Goal: Task Accomplishment & Management: Complete application form

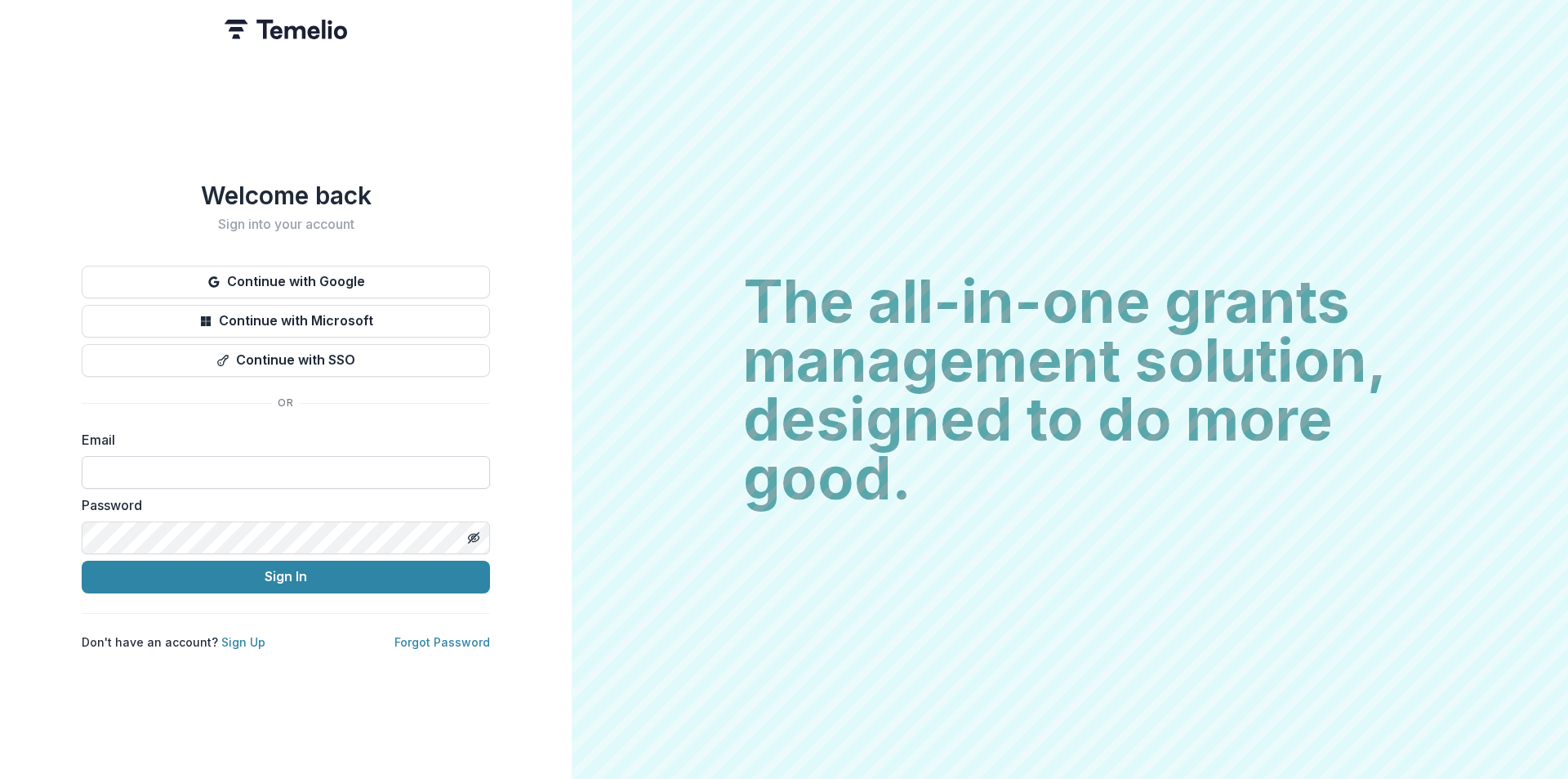
click at [203, 456] on input at bounding box center [286, 472] width 408 height 33
type input "**********"
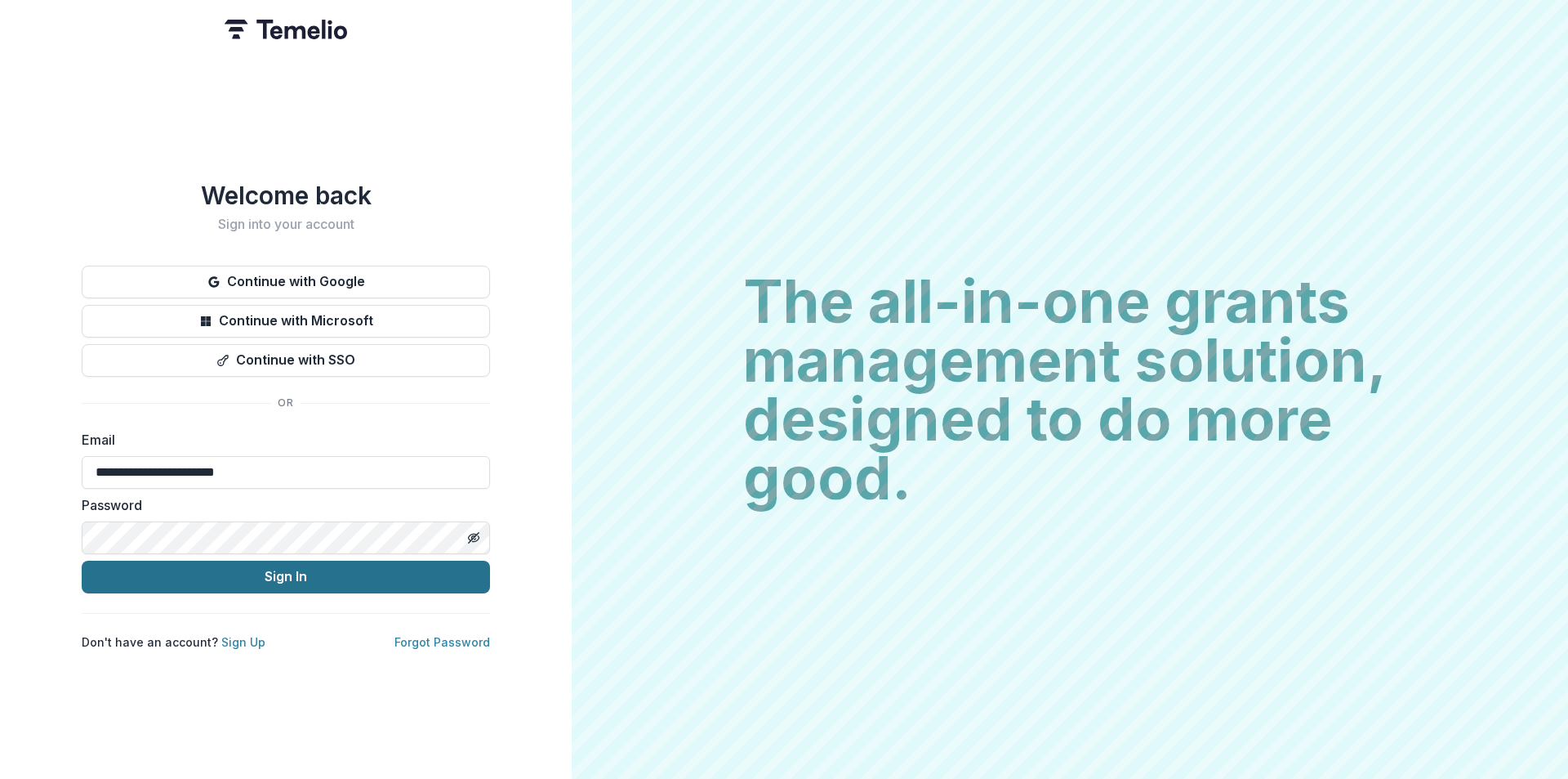
click at [217, 575] on button "Sign In" at bounding box center [286, 576] width 408 height 33
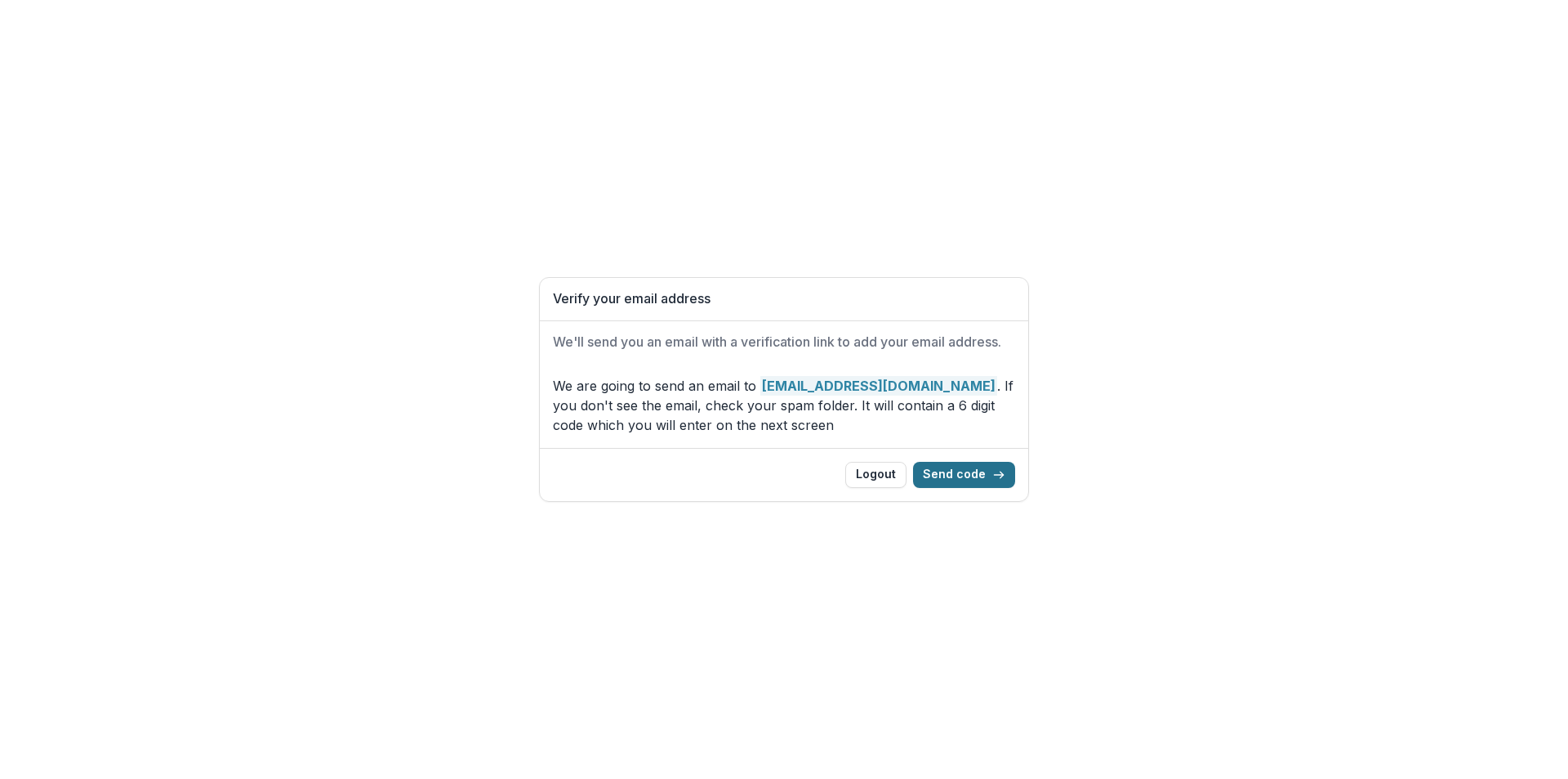
click at [969, 479] on button "Send code" at bounding box center [964, 475] width 102 height 26
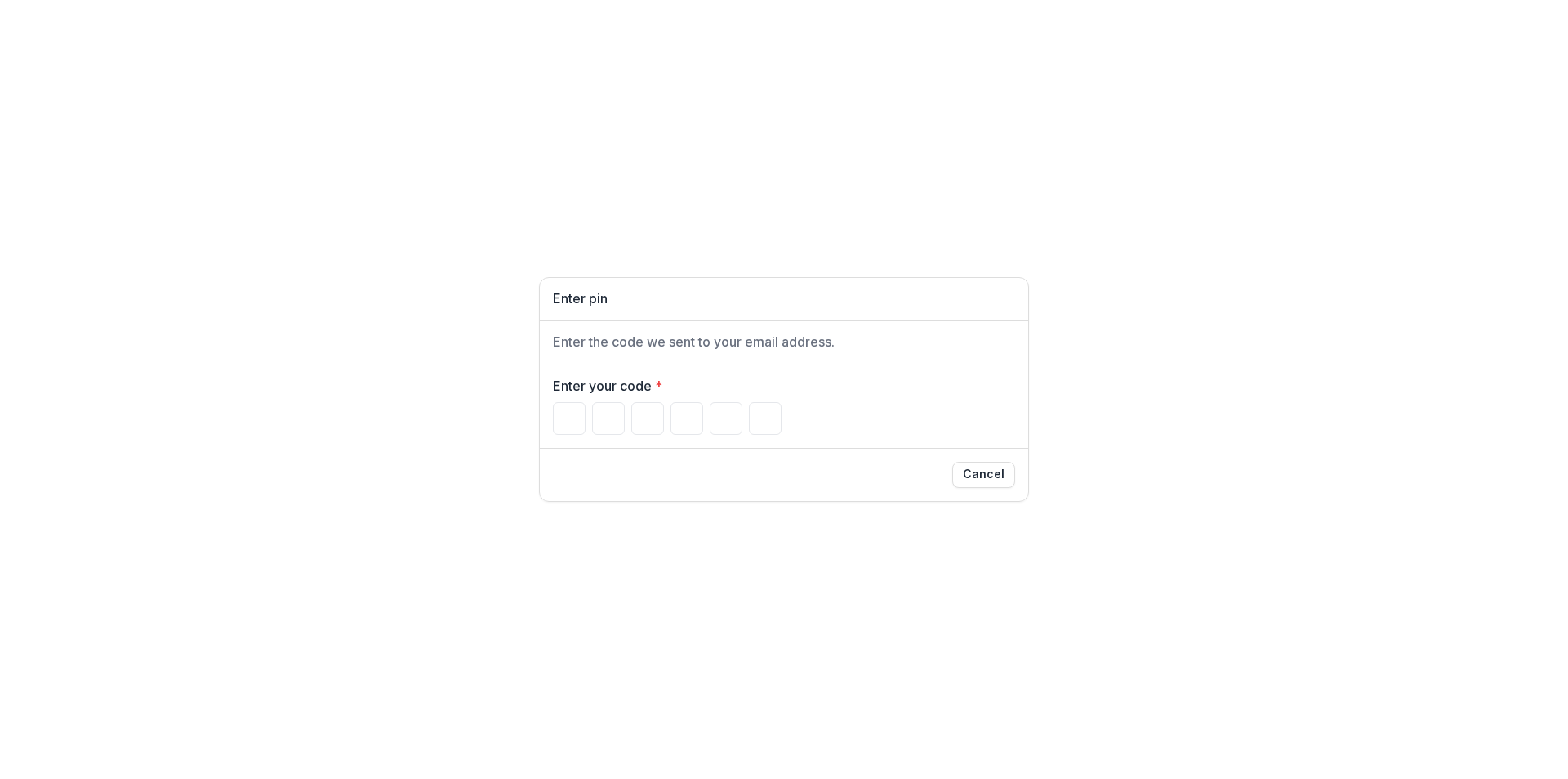
type input "*"
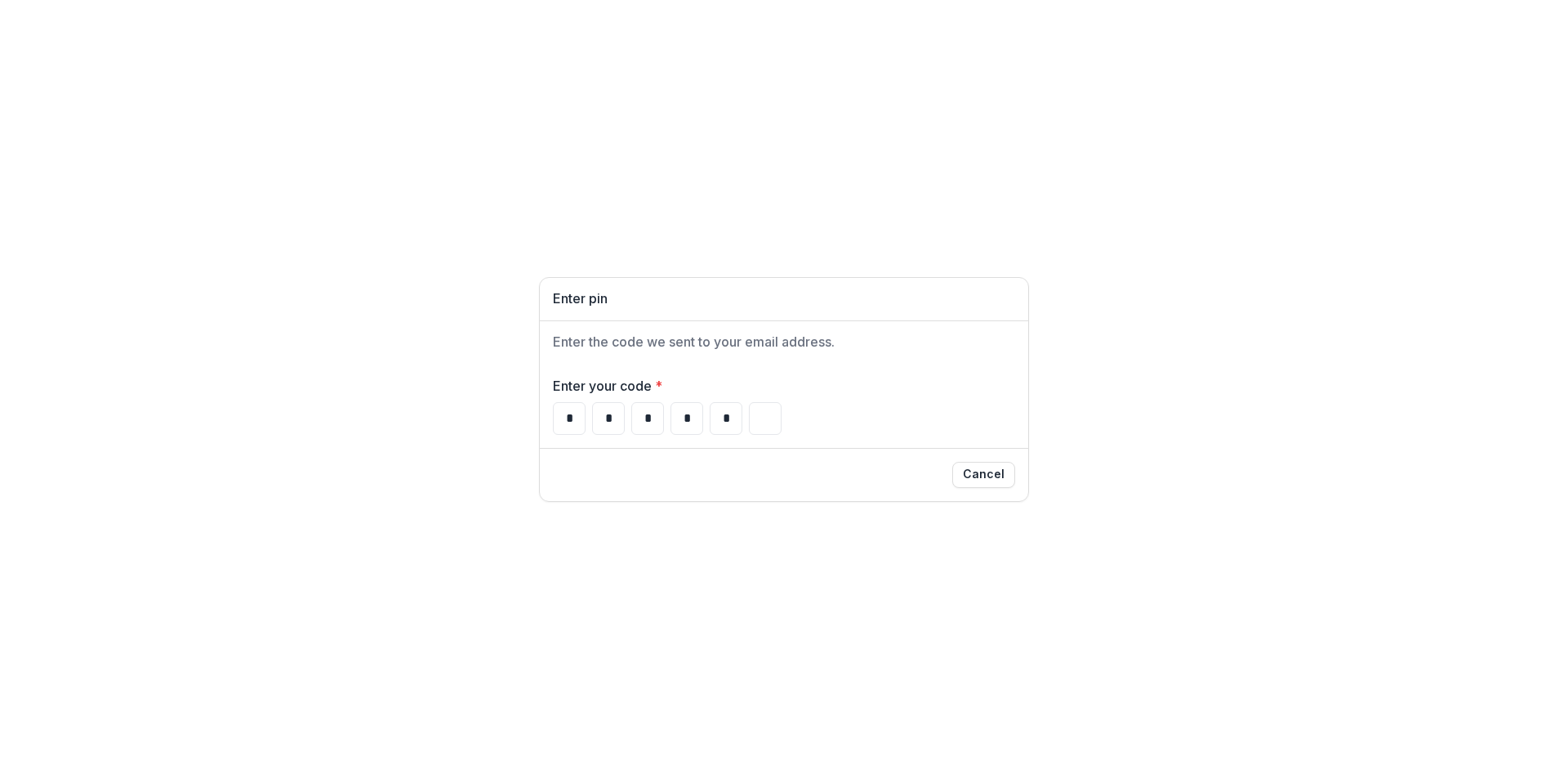
type input "*"
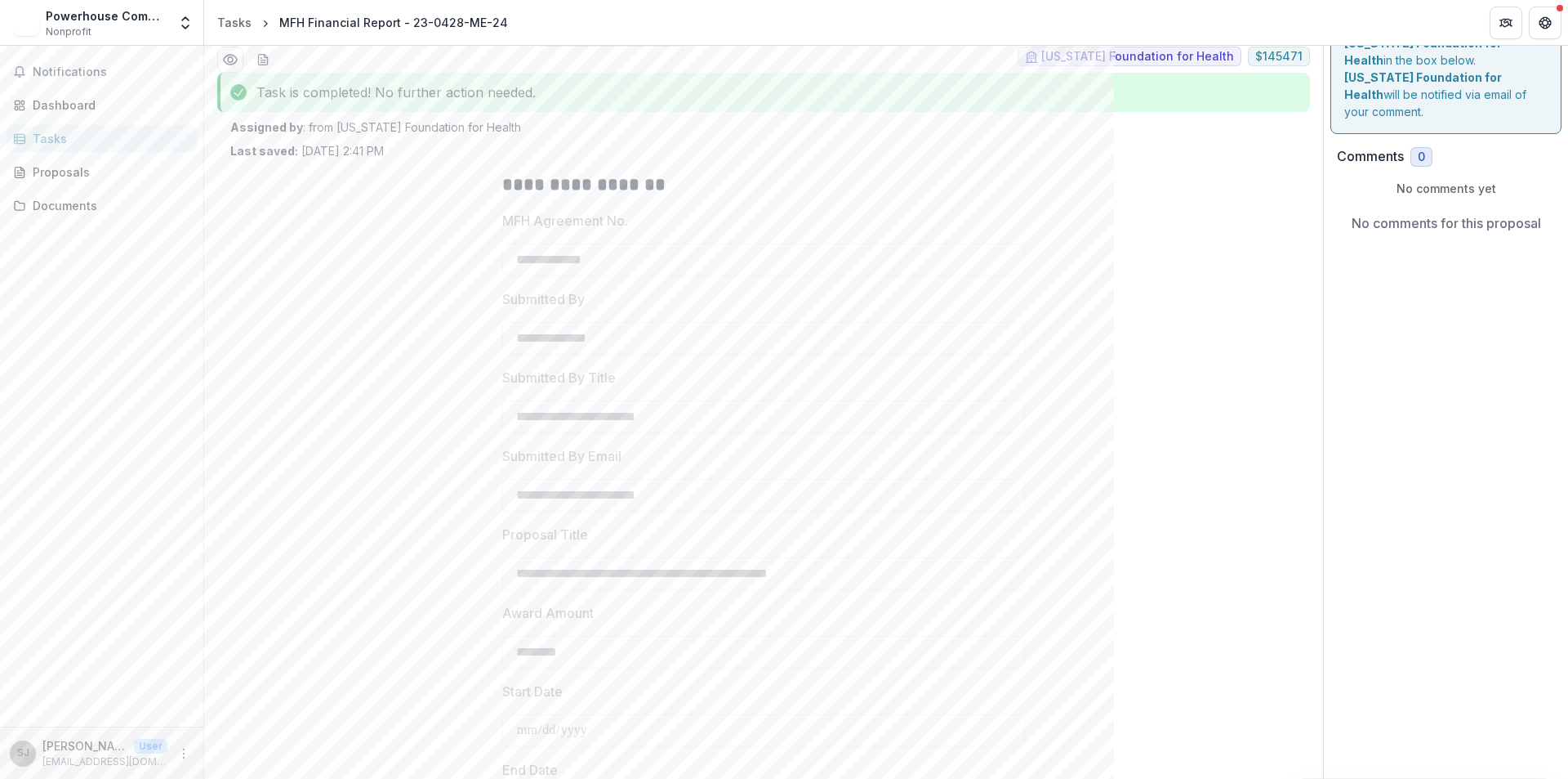
scroll to position [2, 0]
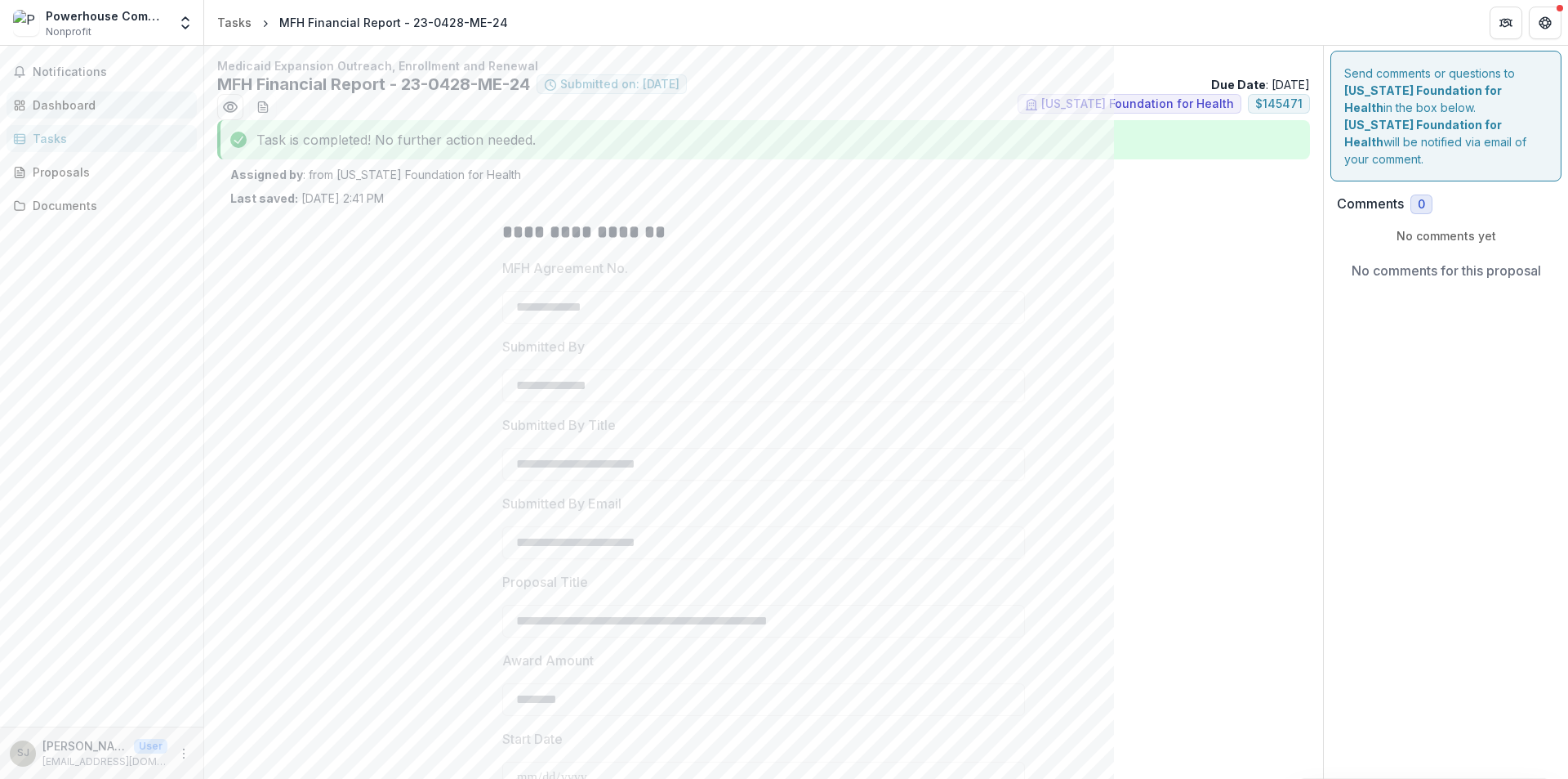
click at [69, 100] on div "Dashboard" at bounding box center [108, 104] width 151 height 17
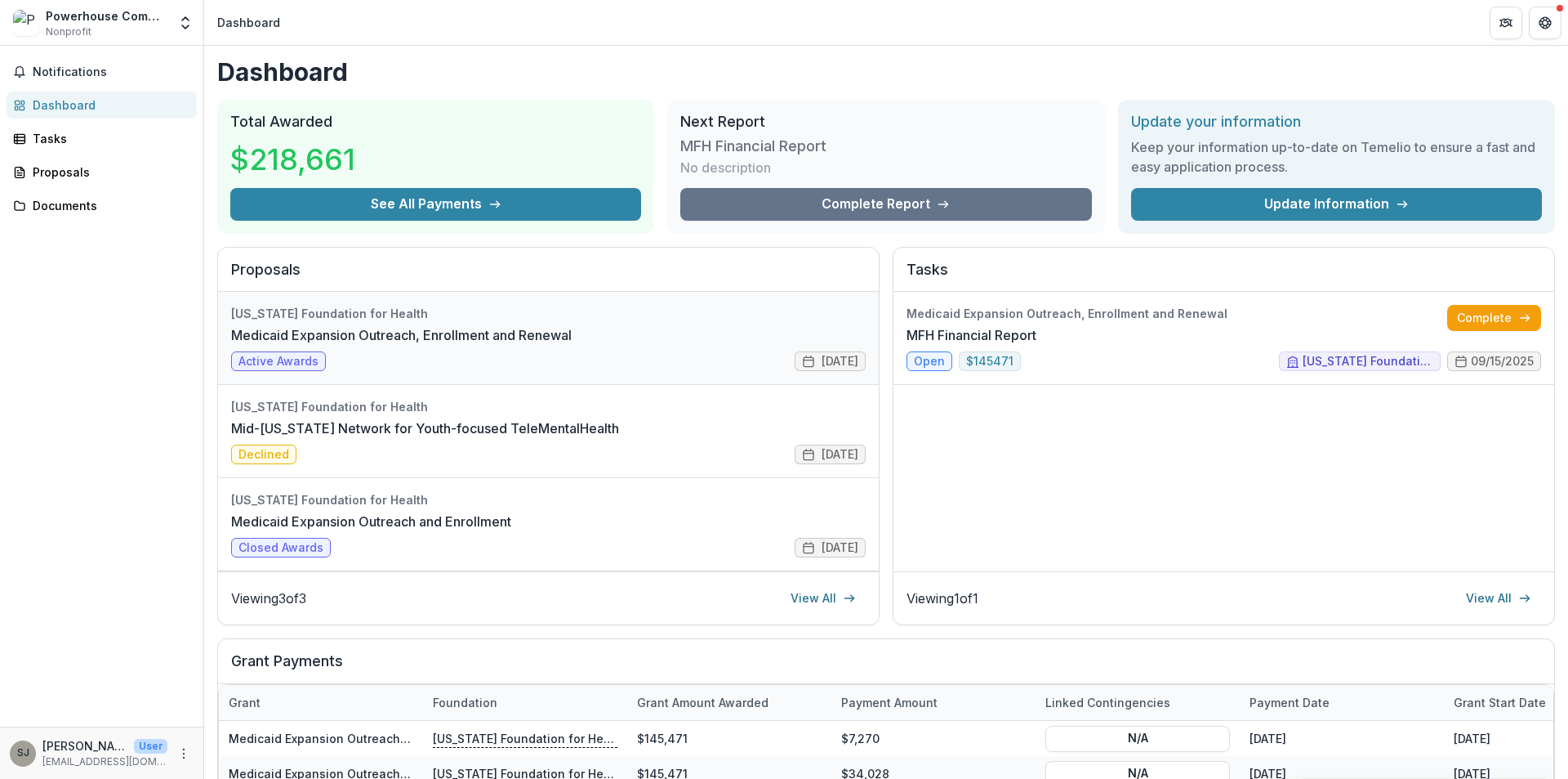
click at [297, 329] on link "Medicaid Expansion Outreach, Enrollment and Renewal" at bounding box center [401, 335] width 341 height 20
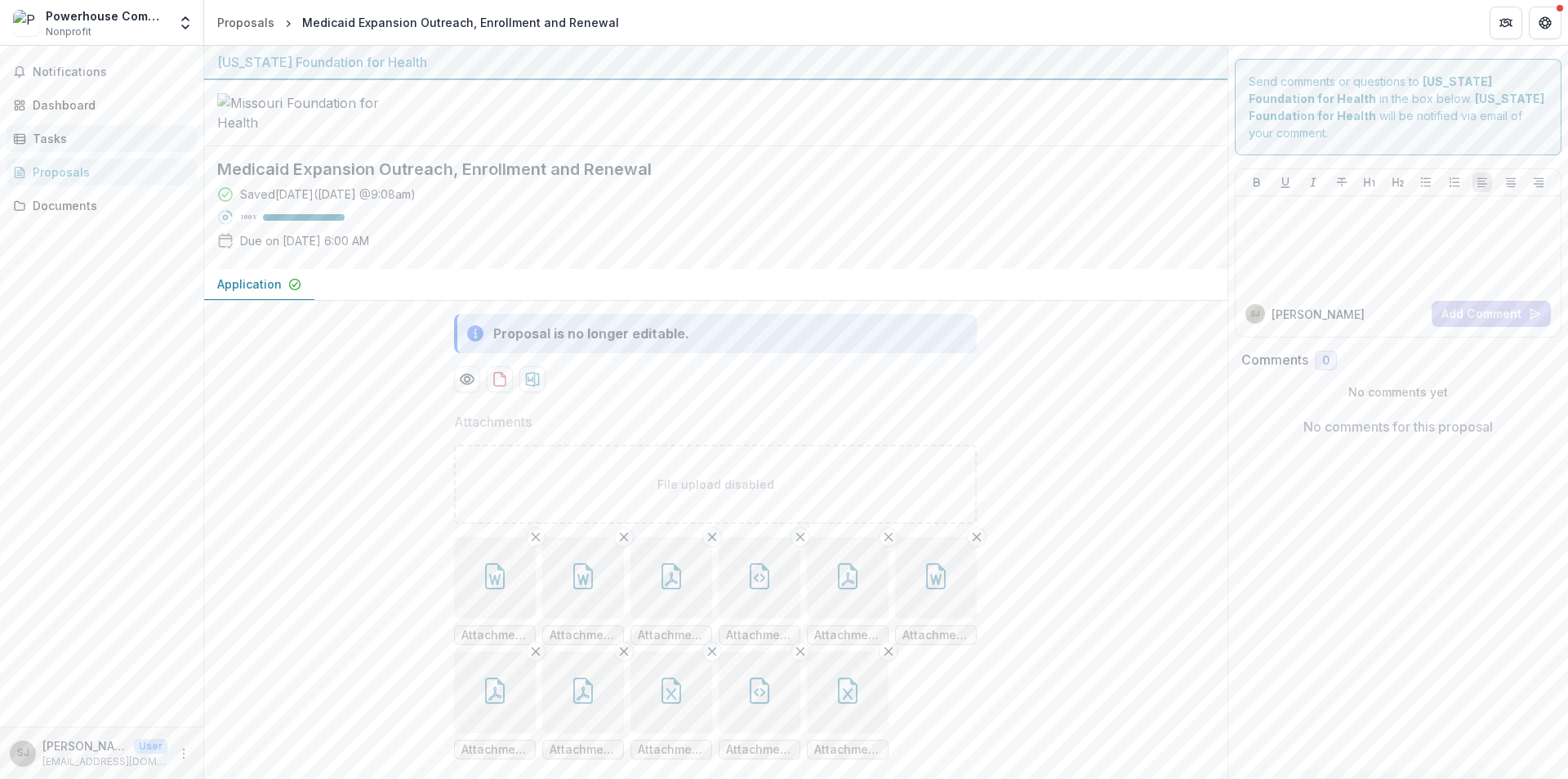
click at [45, 136] on div "Tasks" at bounding box center [108, 138] width 151 height 17
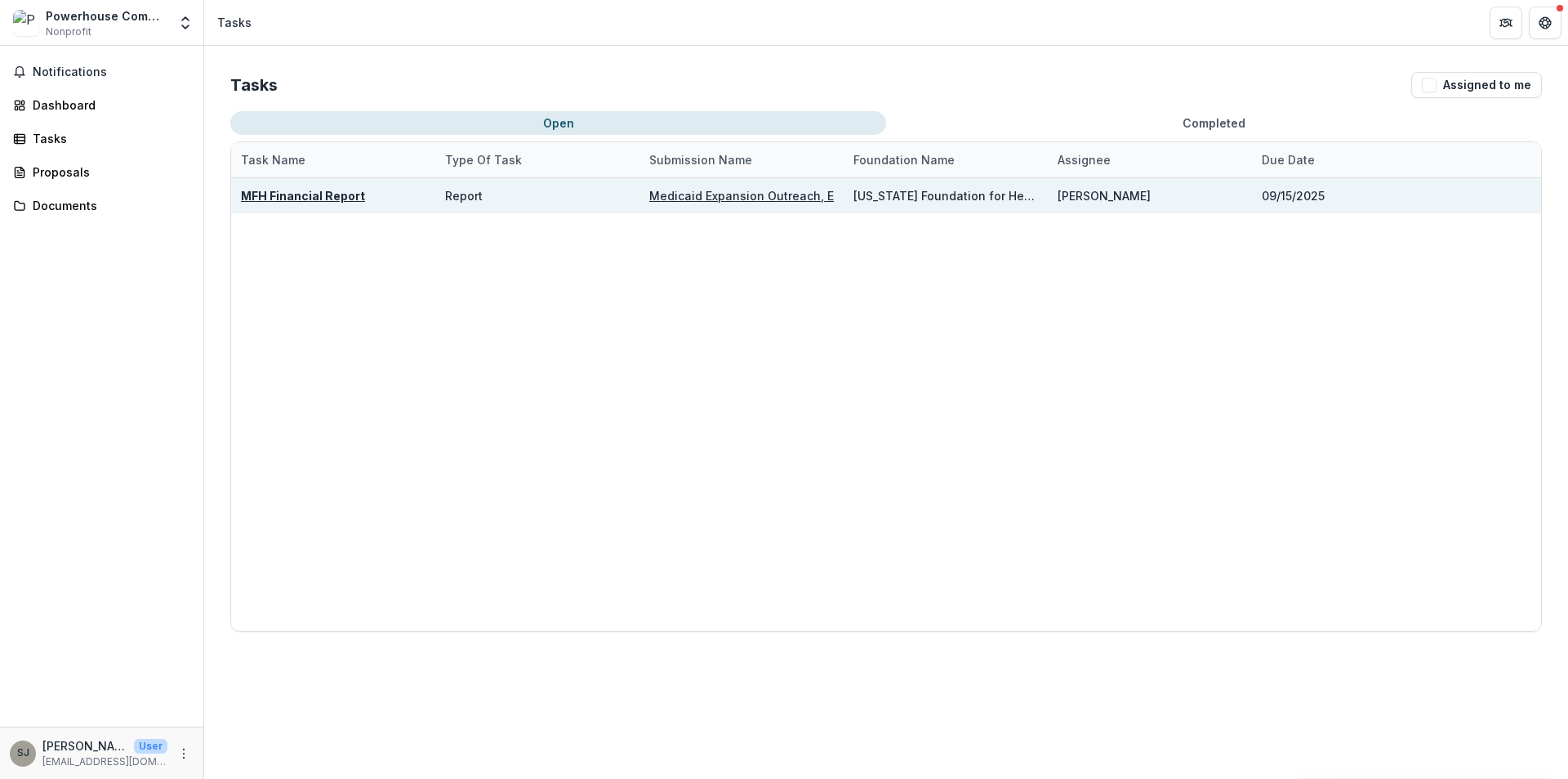
click at [748, 196] on u "Medicaid Expansion Outreach, Enrollment and Renewal" at bounding box center [807, 196] width 317 height 14
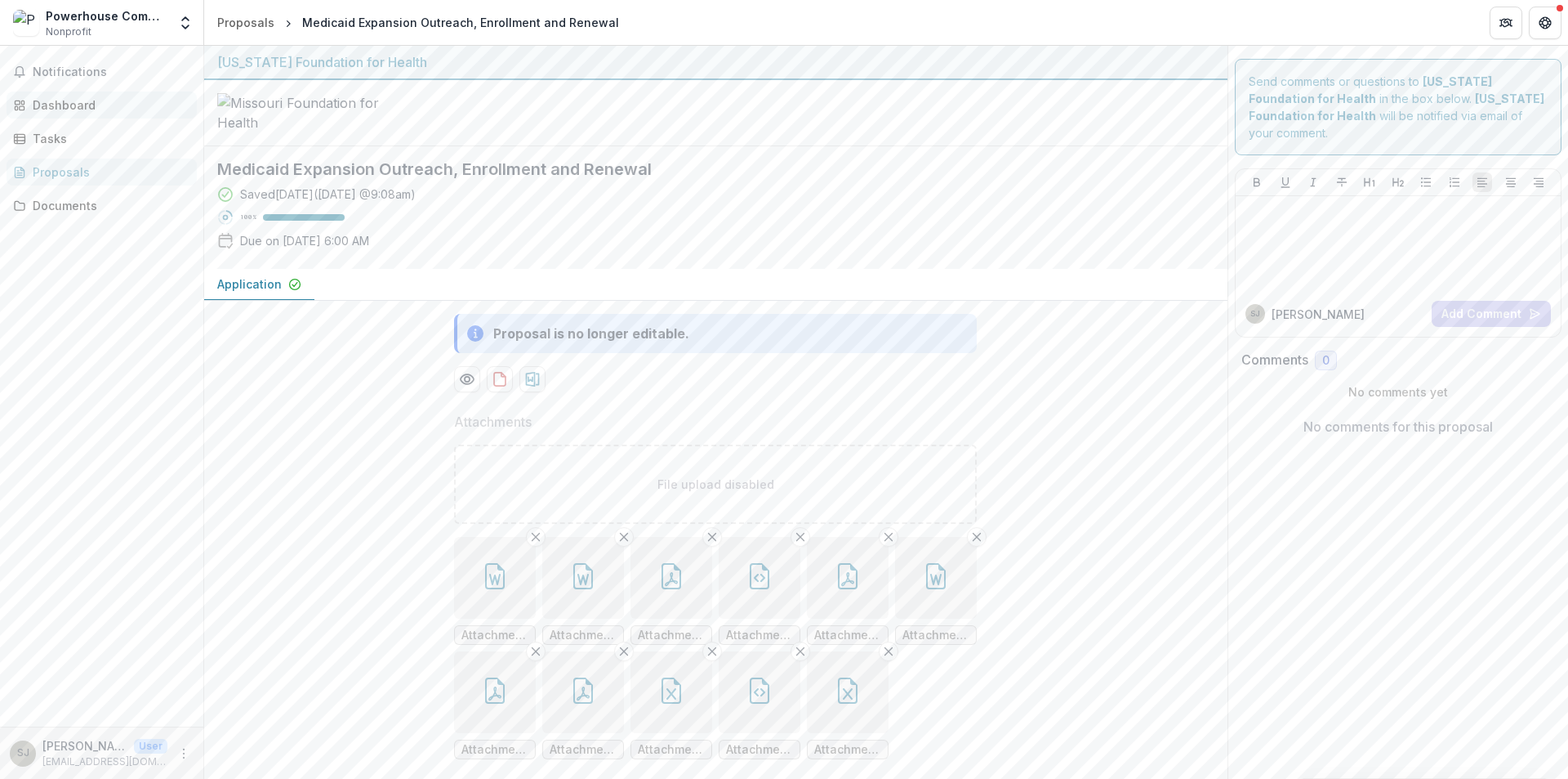
click at [81, 109] on div "Dashboard" at bounding box center [108, 104] width 151 height 17
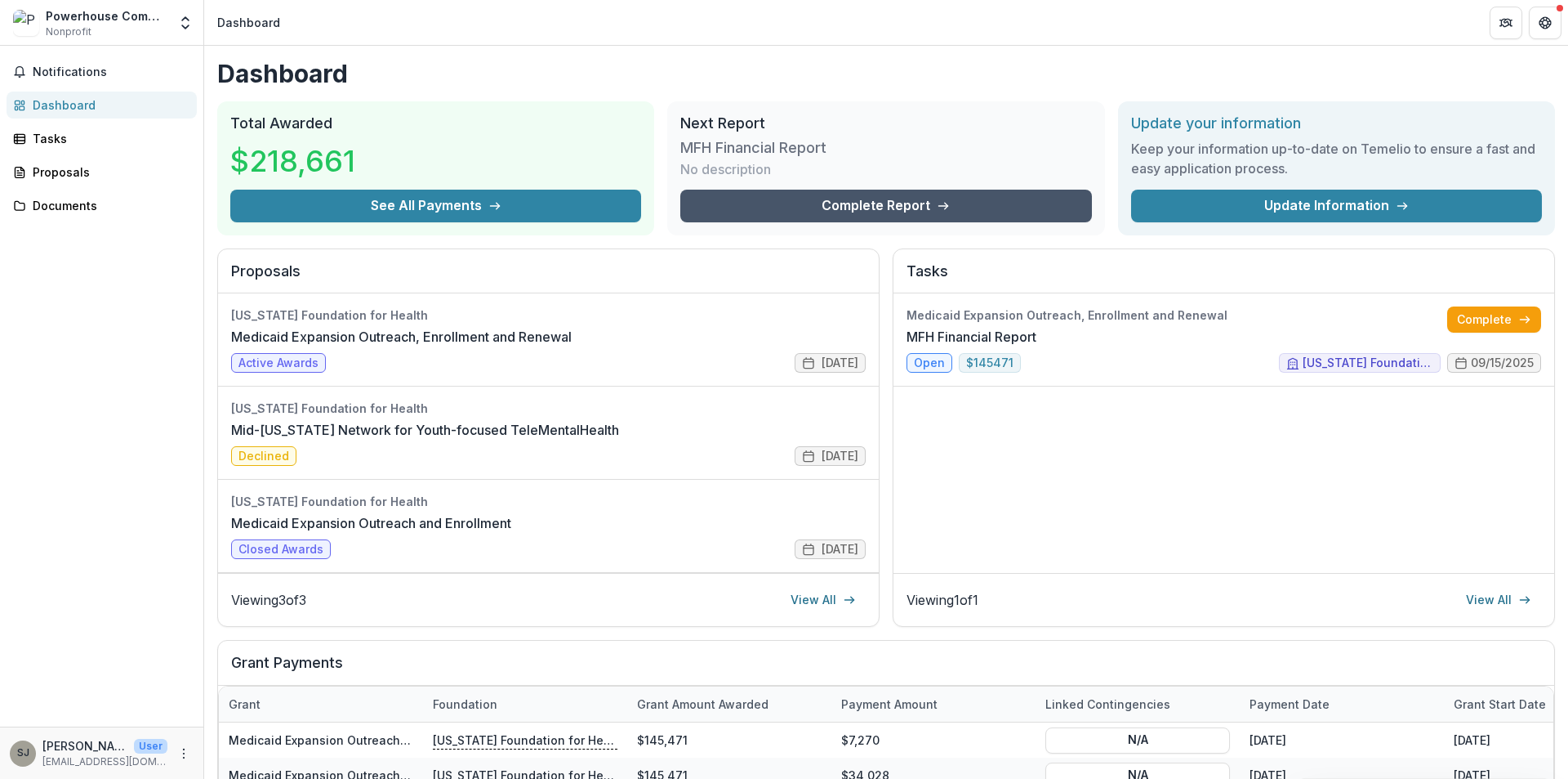
click at [862, 207] on link "Complete Report" at bounding box center [885, 206] width 411 height 33
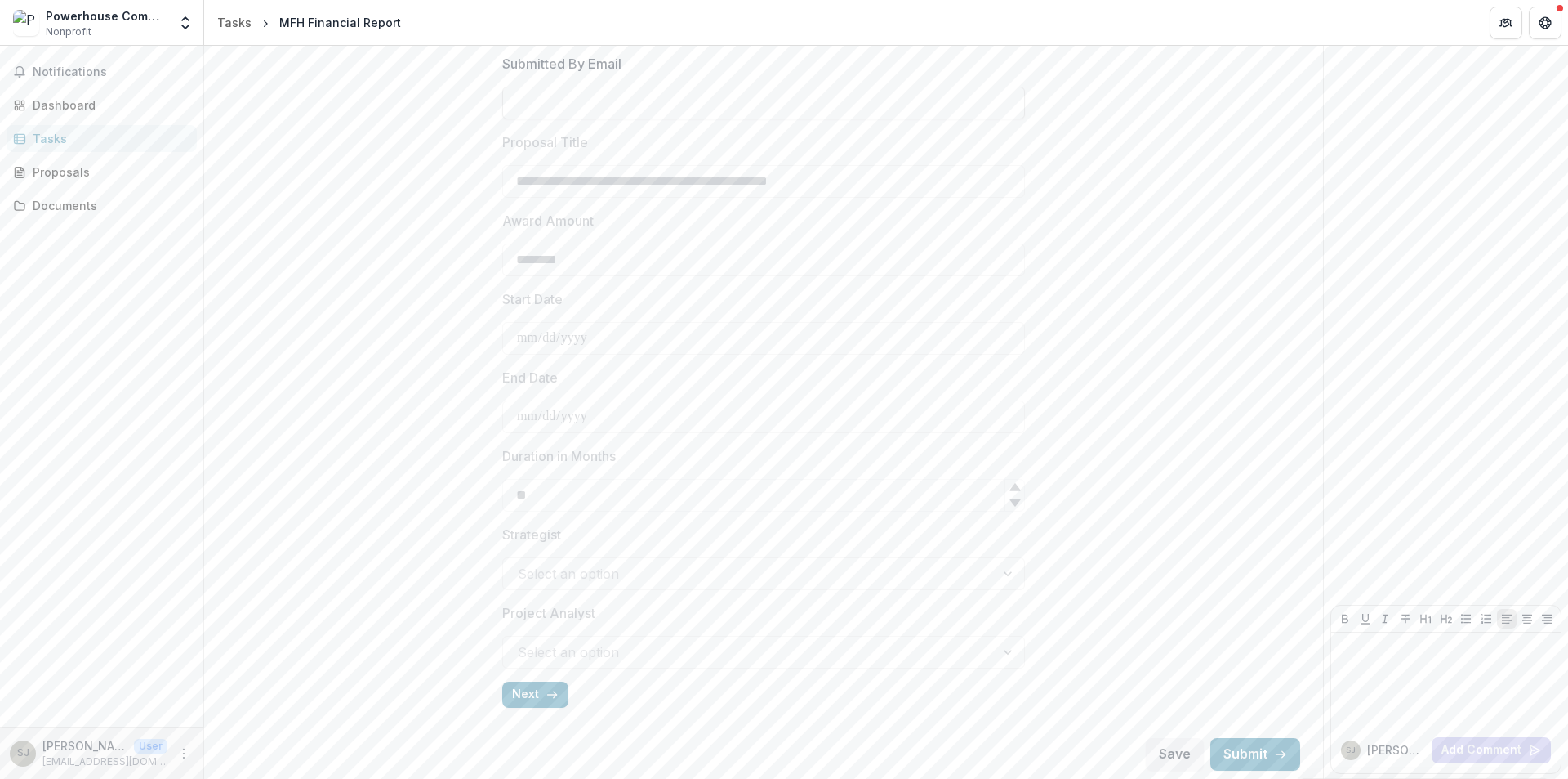
scroll to position [404, 0]
click at [483, 680] on div "**********" at bounding box center [763, 242] width 1067 height 953
click at [536, 699] on button "Next" at bounding box center [535, 693] width 66 height 26
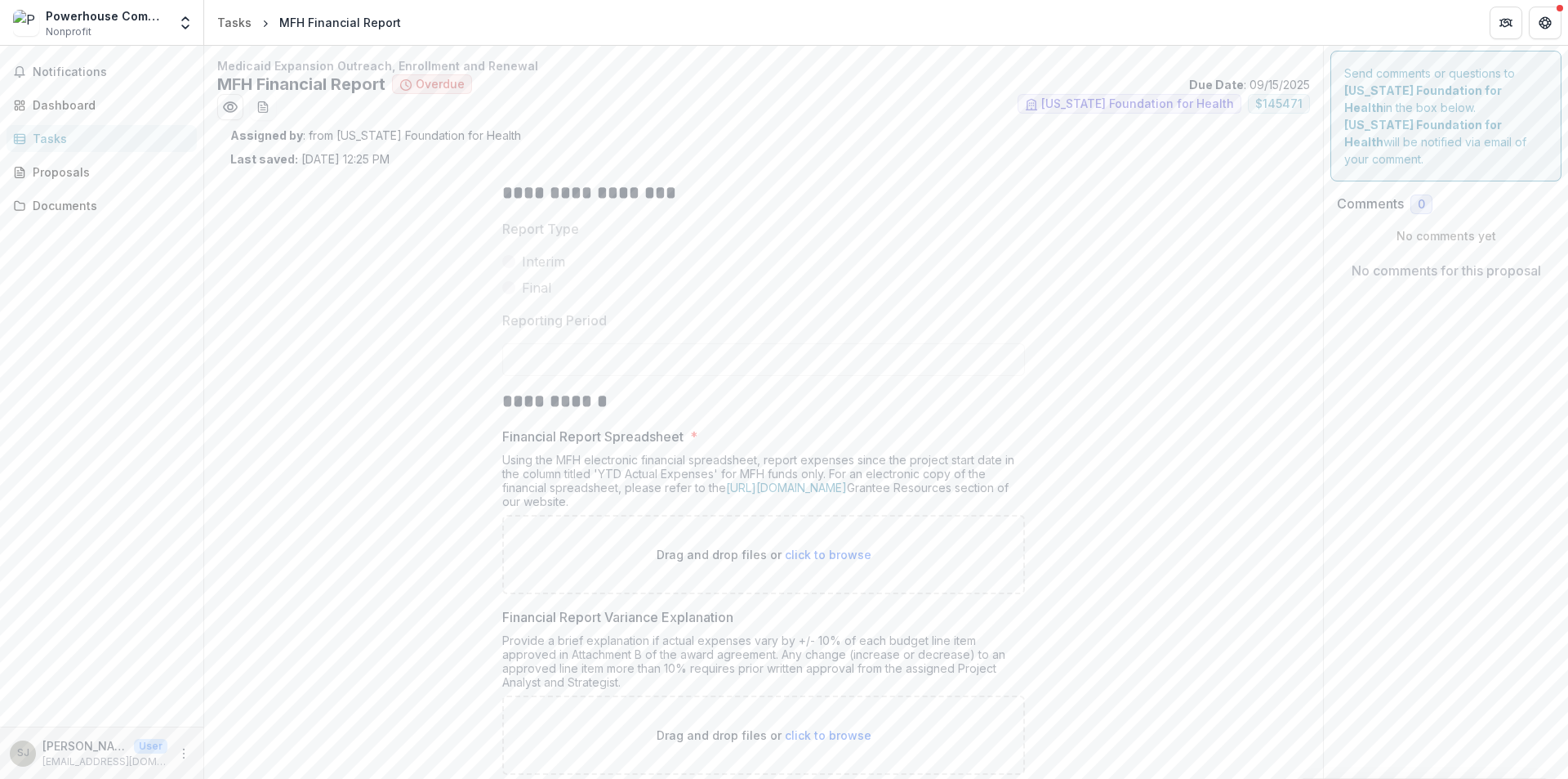
scroll to position [0, 0]
